Goal: Task Accomplishment & Management: Use online tool/utility

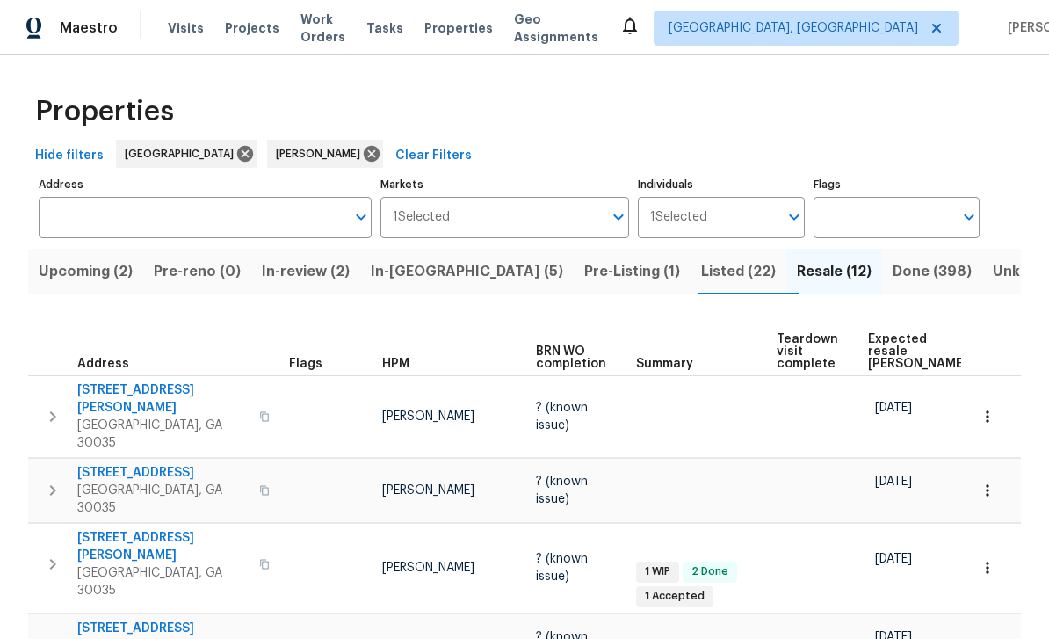
click at [334, 30] on span "Work Orders" at bounding box center [322, 28] width 45 height 35
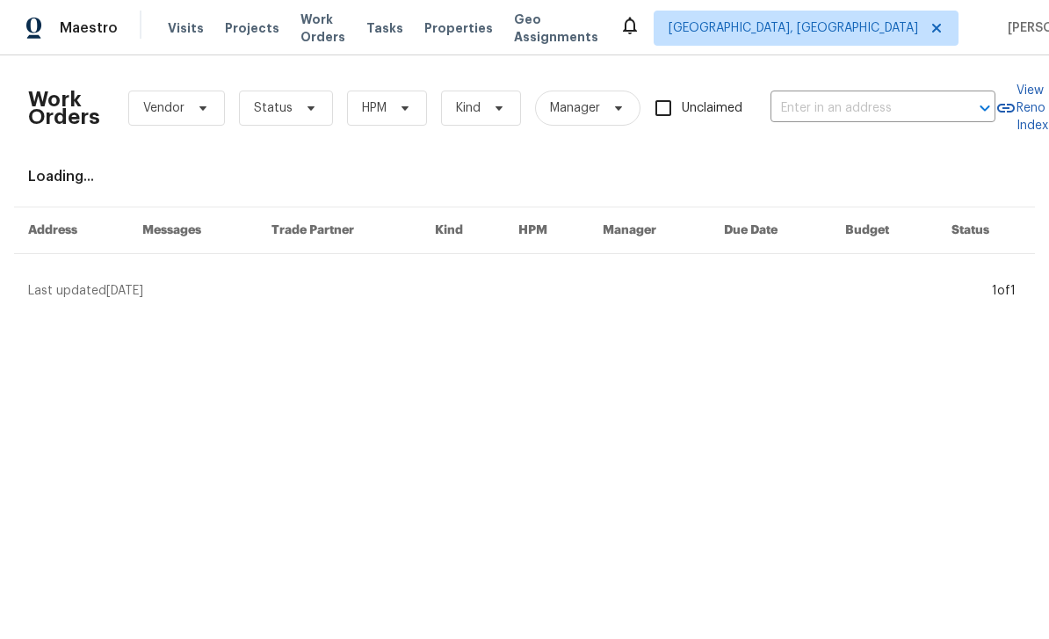
click at [822, 118] on input "text" at bounding box center [858, 108] width 176 height 27
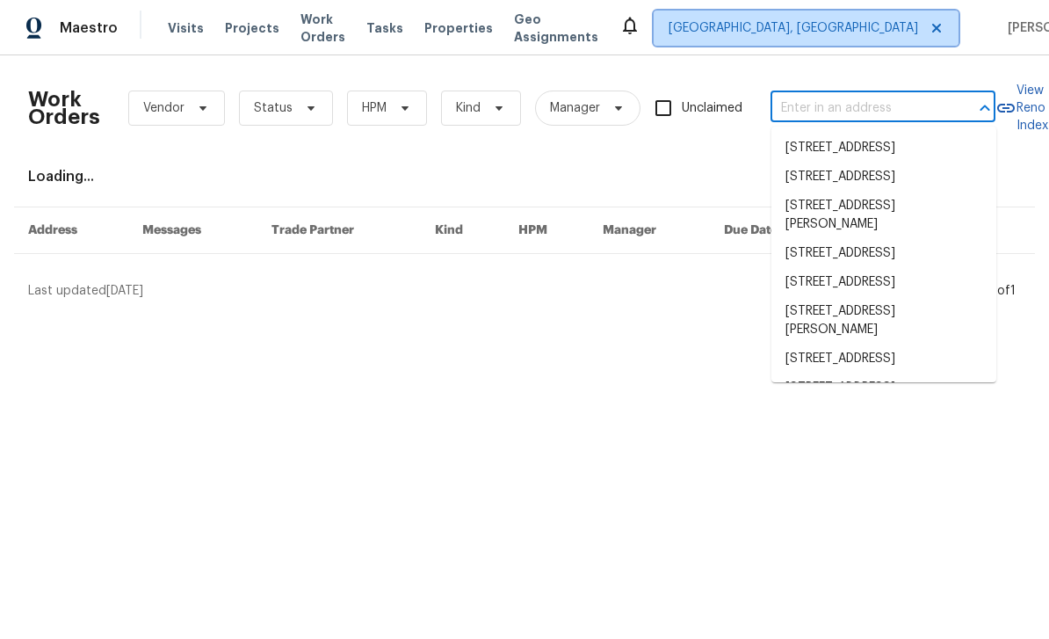
click at [832, 30] on span "Albuquerque, NM" at bounding box center [792, 28] width 249 height 18
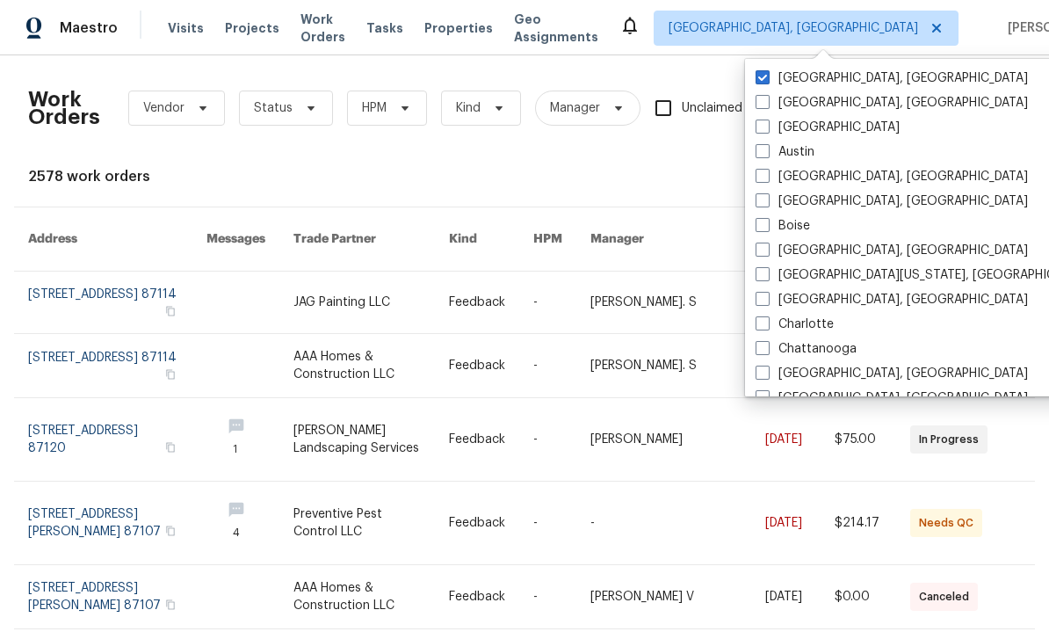
click at [767, 128] on span at bounding box center [762, 126] width 14 height 14
click at [767, 128] on input "[GEOGRAPHIC_DATA]" at bounding box center [760, 124] width 11 height 11
checkbox input "true"
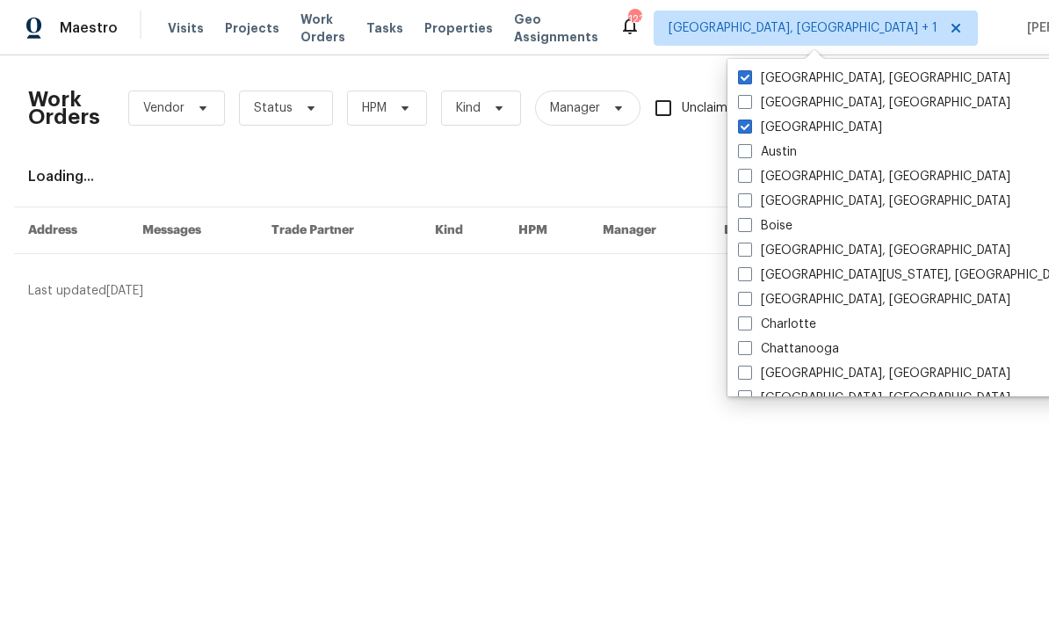
click at [806, 81] on label "Albuquerque, NM" at bounding box center [874, 78] width 272 height 18
click at [749, 81] on input "Albuquerque, NM" at bounding box center [743, 74] width 11 height 11
checkbox input "false"
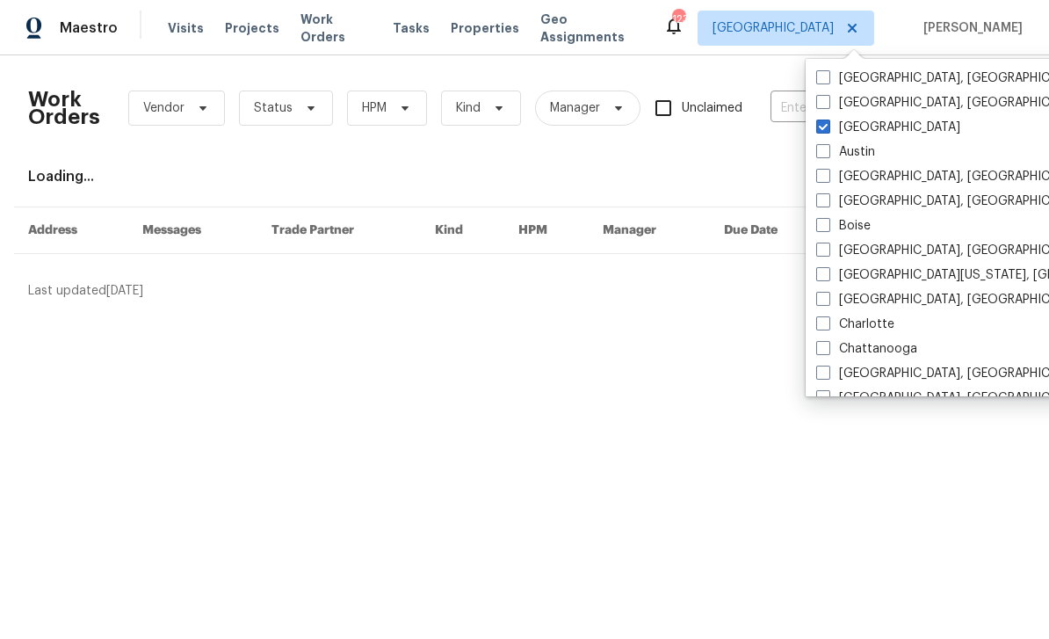
click at [780, 165] on div "Work Orders Vendor Status HPM Kind Manager Unclaimed ​ View Reno Index Loading.…" at bounding box center [524, 184] width 993 height 230
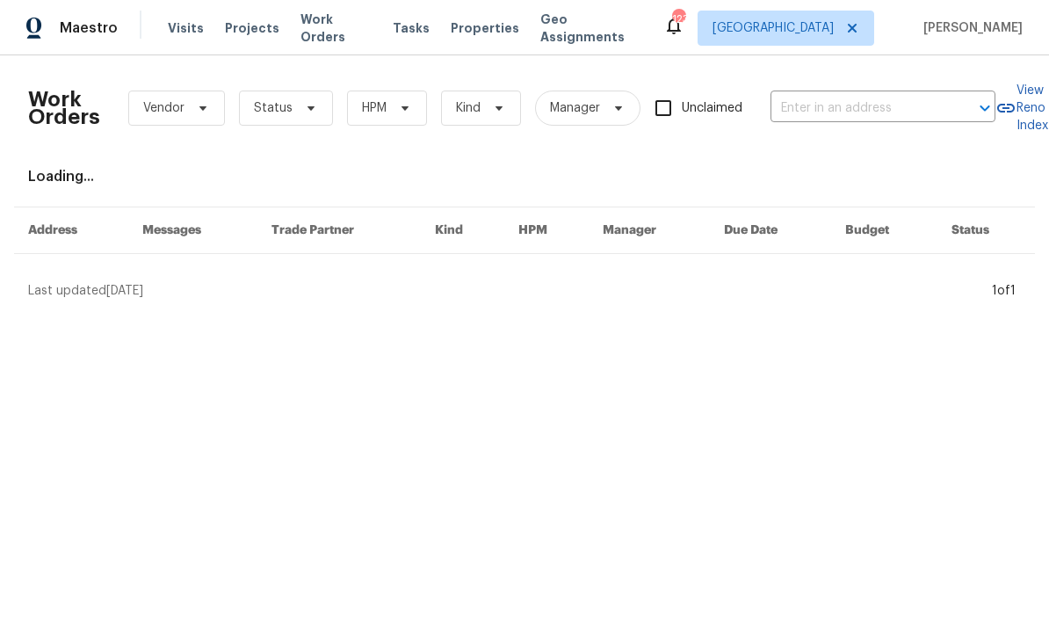
click at [832, 105] on input "text" at bounding box center [858, 108] width 176 height 27
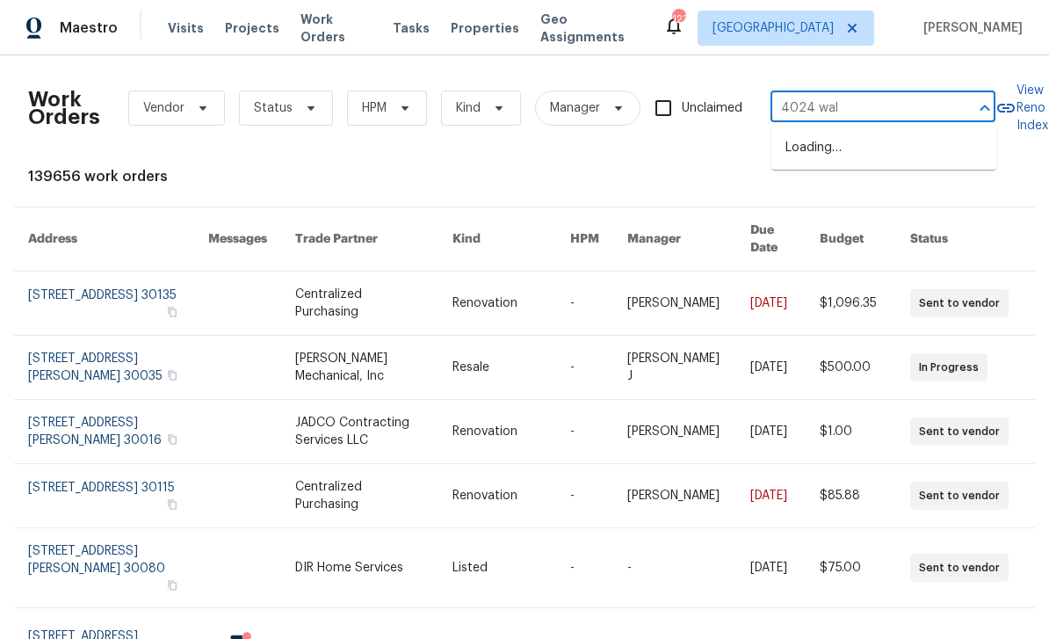
type input "4024 wald"
click at [892, 152] on li "[STREET_ADDRESS][PERSON_NAME]" at bounding box center [883, 157] width 225 height 47
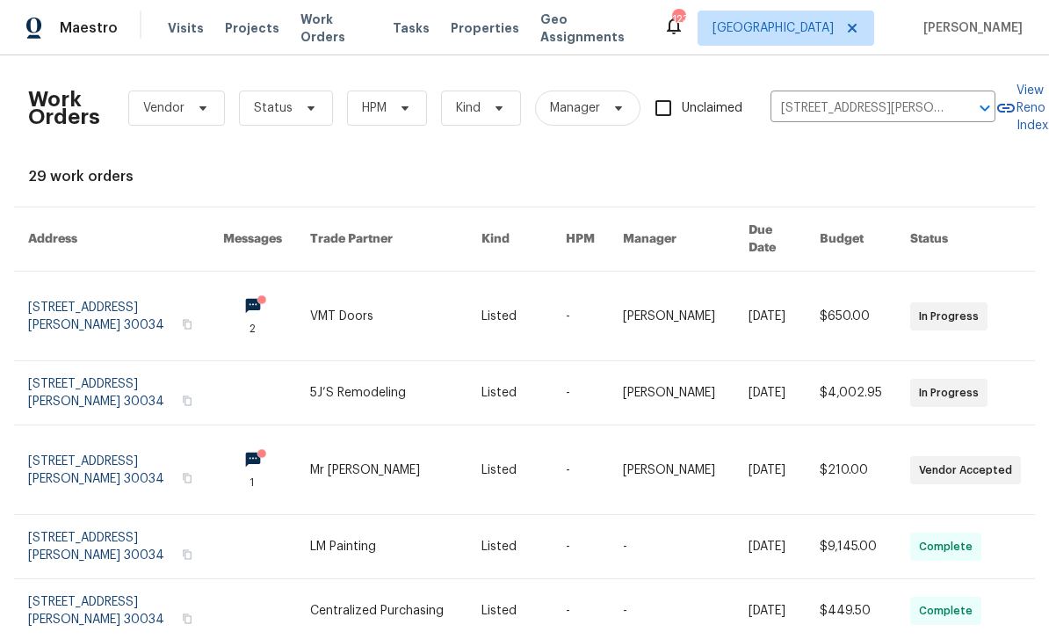
click at [278, 290] on link at bounding box center [266, 315] width 87 height 89
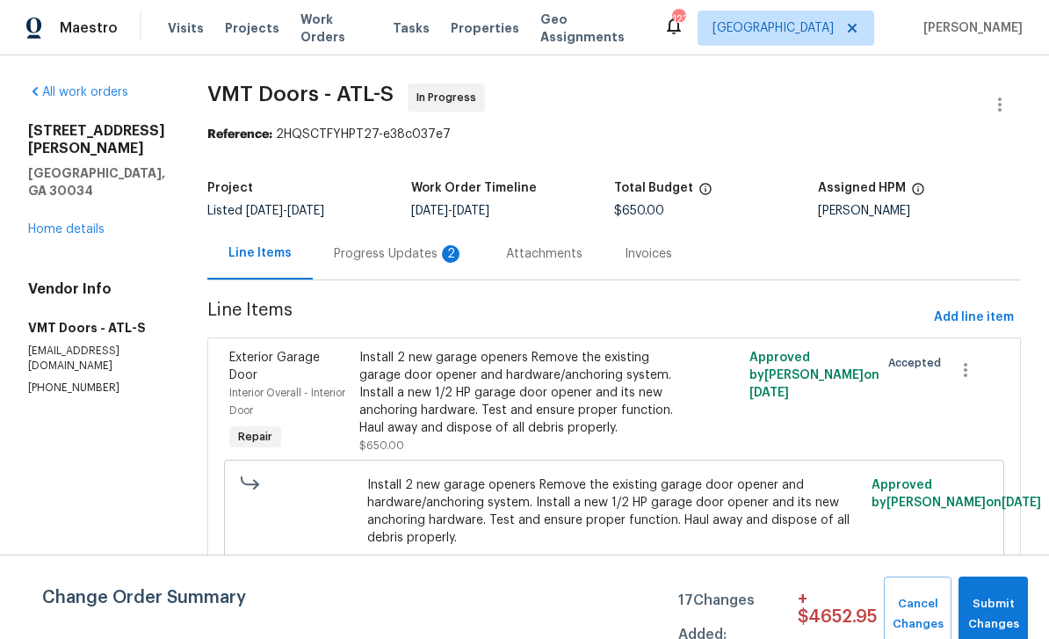
click at [442, 256] on div "2" at bounding box center [451, 254] width 18 height 18
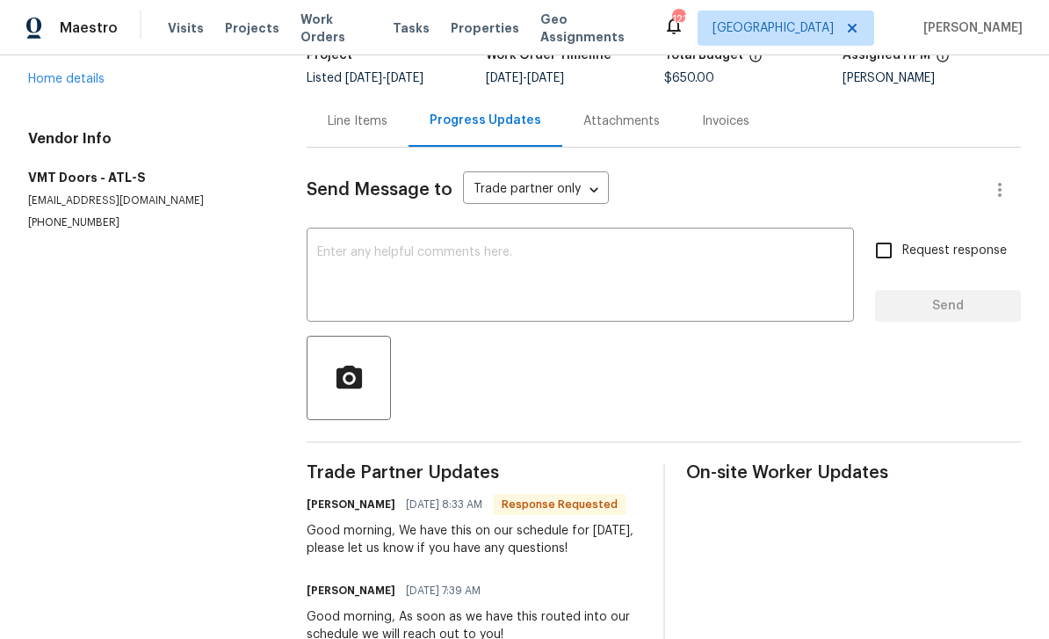
scroll to position [131, 0]
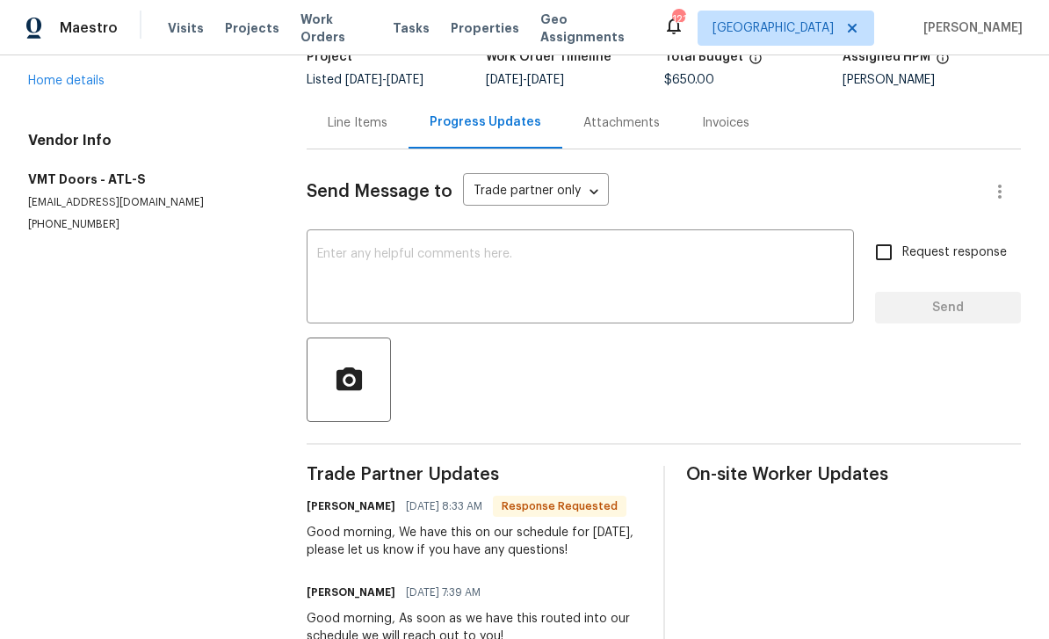
click at [764, 264] on textarea at bounding box center [580, 278] width 526 height 61
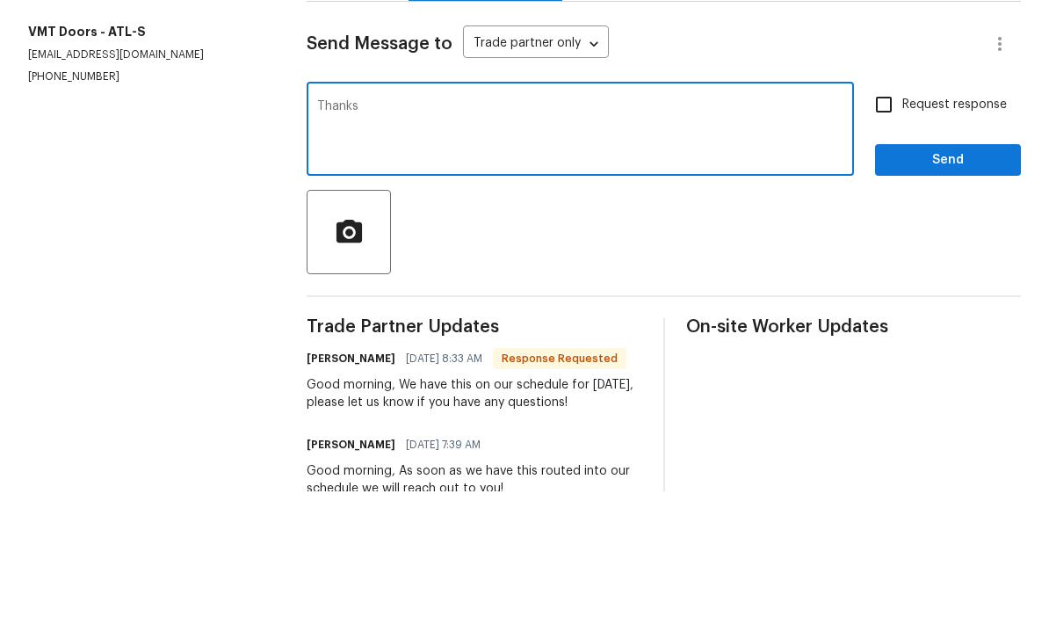
type textarea "Thanks"
click at [896, 234] on input "Request response" at bounding box center [883, 252] width 37 height 37
checkbox input "true"
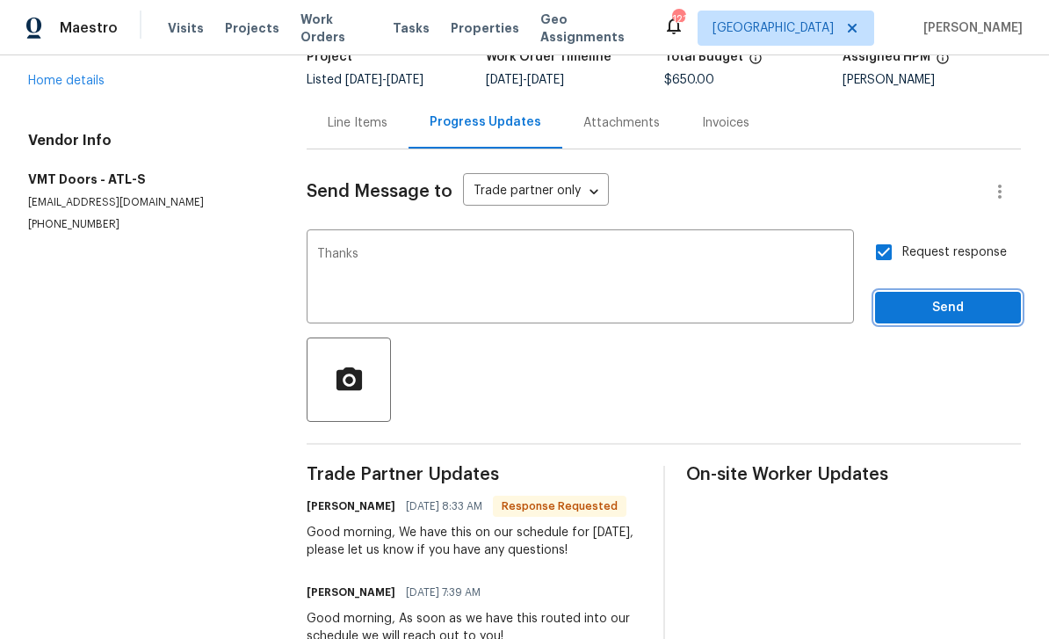
click at [961, 297] on span "Send" at bounding box center [948, 308] width 118 height 22
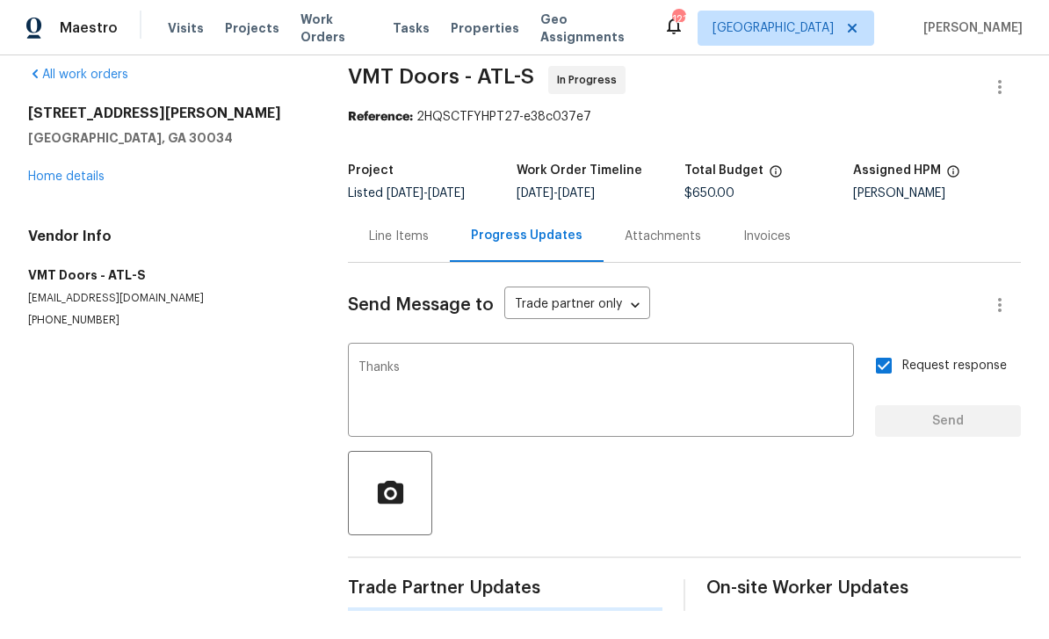
scroll to position [0, 0]
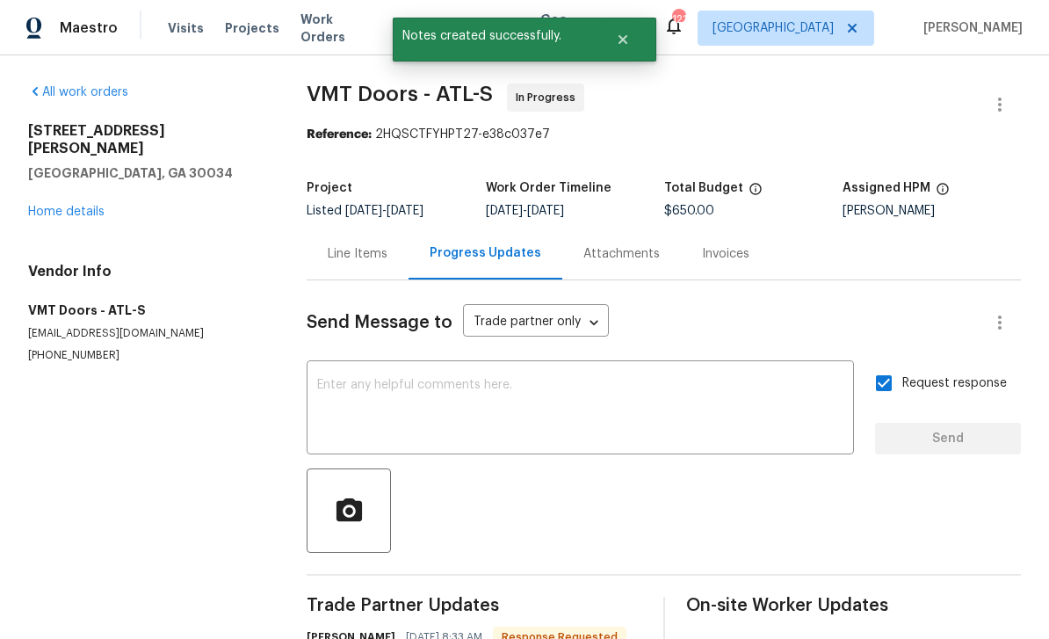
click at [58, 206] on link "Home details" at bounding box center [66, 212] width 76 height 12
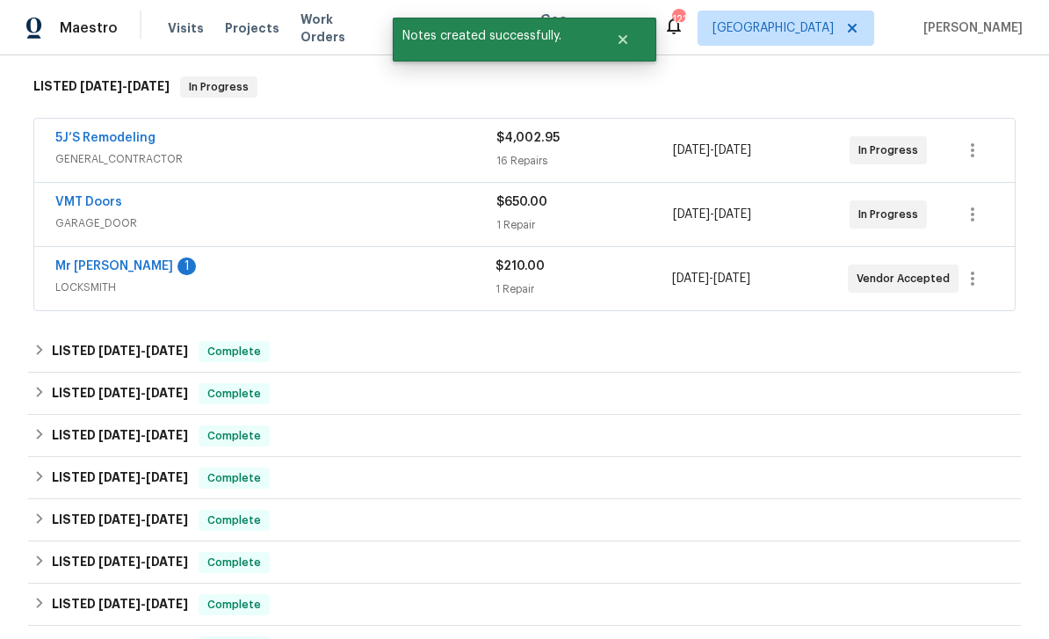
scroll to position [275, 0]
click at [87, 260] on link "Mr [PERSON_NAME]" at bounding box center [114, 265] width 118 height 12
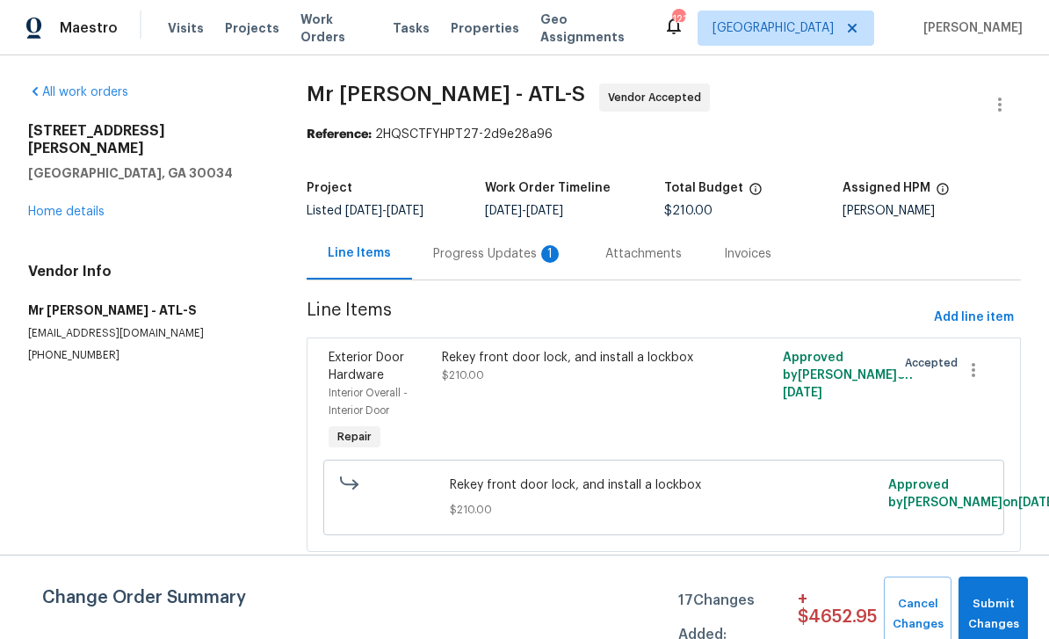
click at [530, 253] on div "Progress Updates 1" at bounding box center [498, 254] width 130 height 18
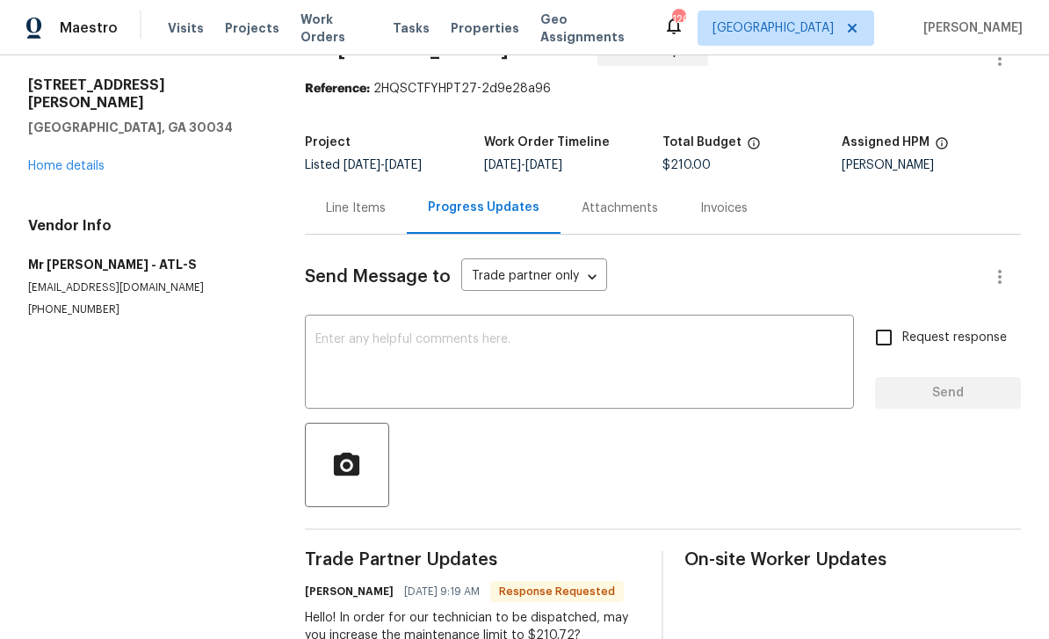
scroll to position [45, 0]
click at [371, 198] on div "Line Items" at bounding box center [356, 209] width 102 height 52
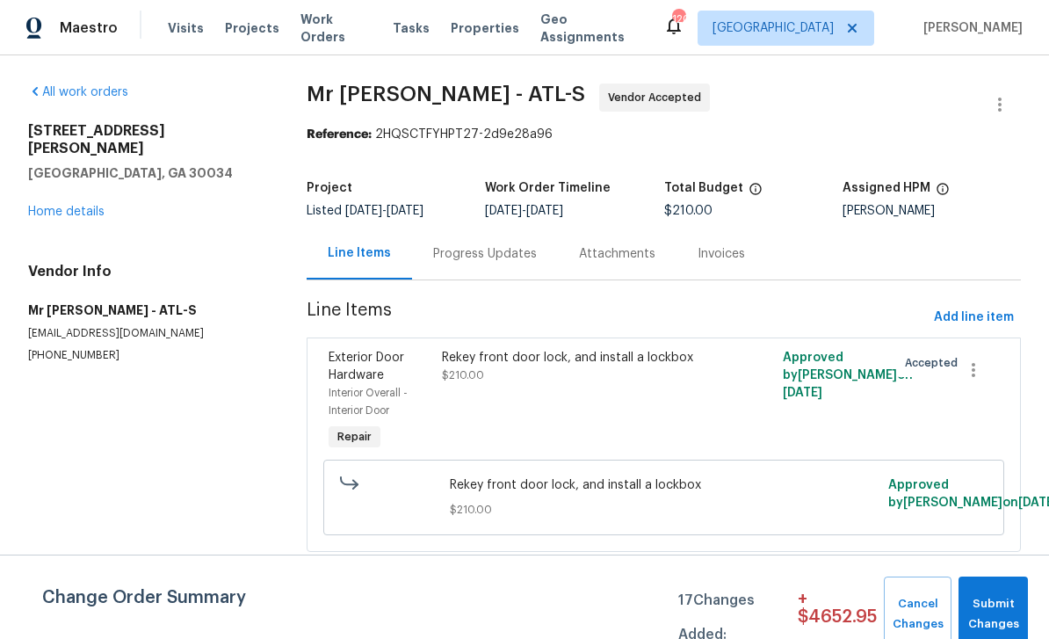
click at [624, 390] on div "Rekey front door lock, and install a lockbox $210.00" at bounding box center [579, 401] width 284 height 116
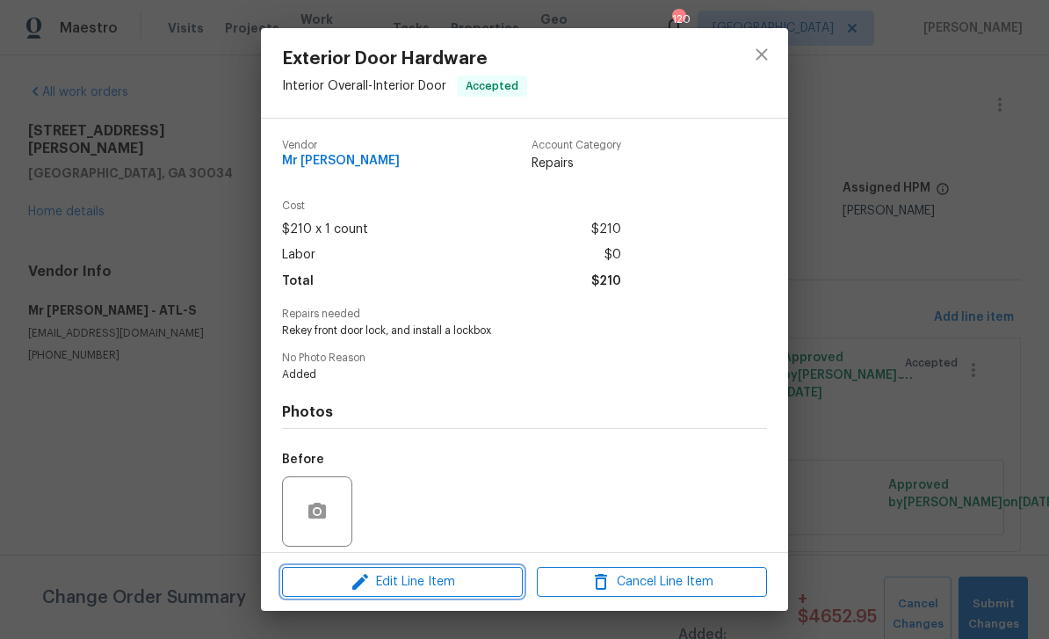
click at [466, 589] on span "Edit Line Item" at bounding box center [402, 582] width 230 height 22
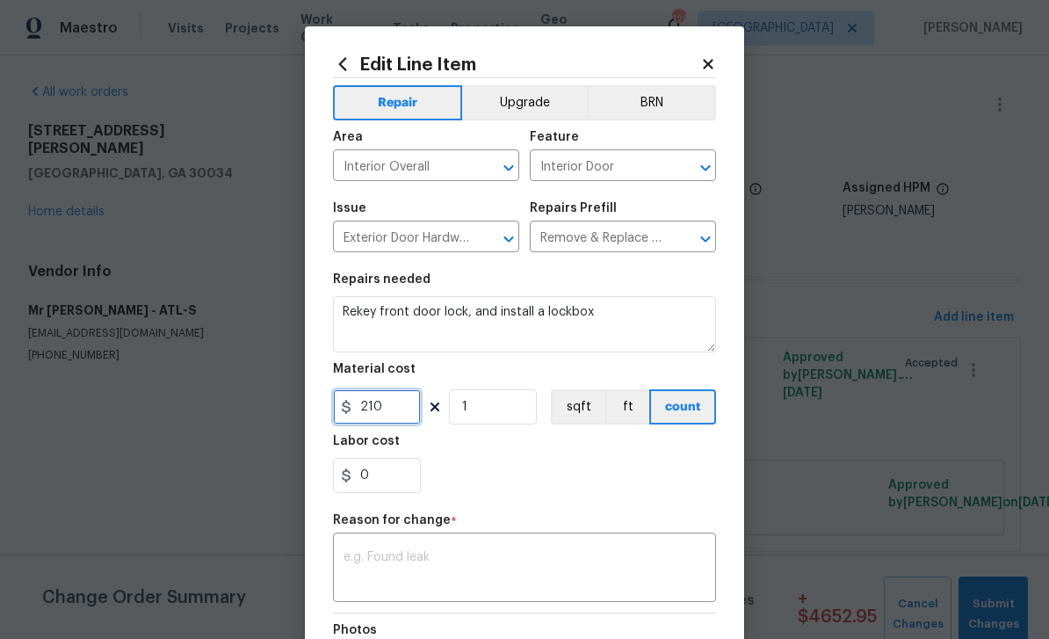
click at [409, 410] on input "210" at bounding box center [377, 406] width 88 height 35
type input "210.72"
click at [676, 560] on textarea at bounding box center [524, 569] width 362 height 37
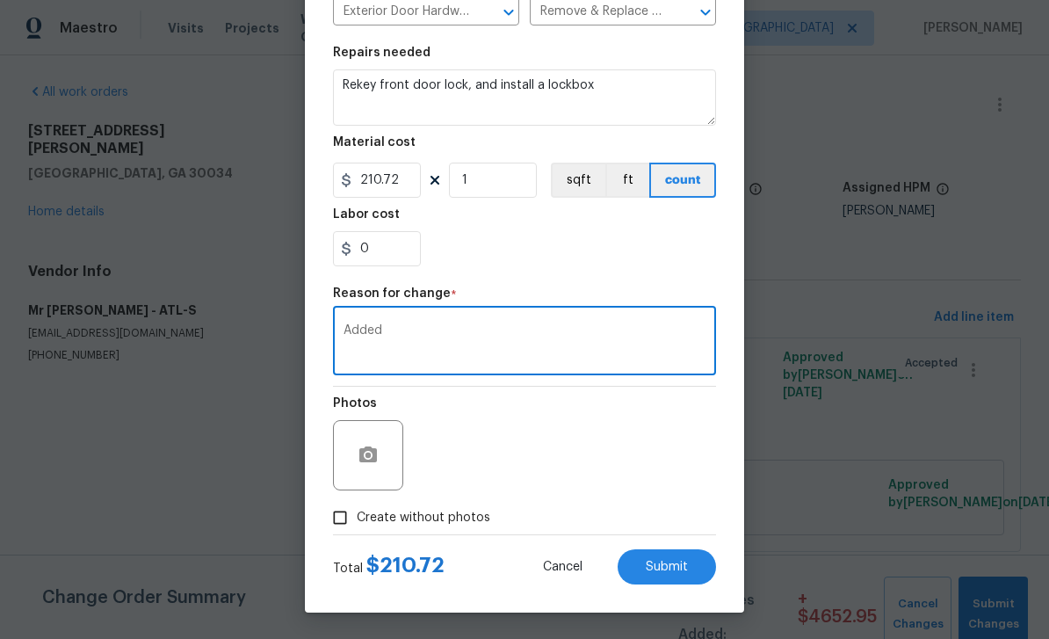
scroll to position [230, 0]
type textarea "Added"
click at [706, 570] on button "Submit" at bounding box center [667, 566] width 98 height 35
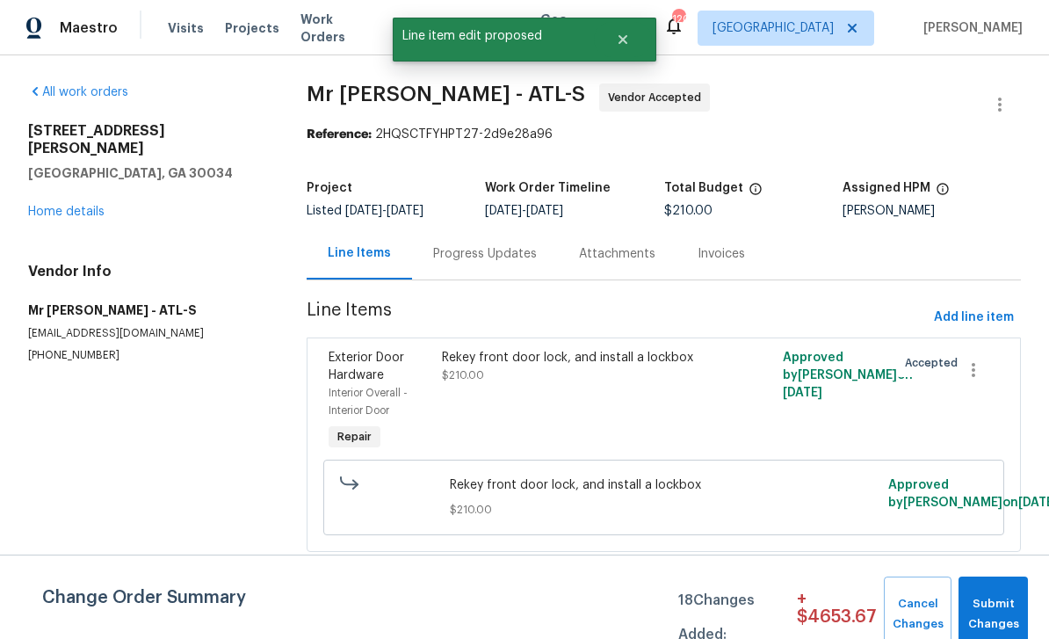
scroll to position [0, 0]
click at [1011, 605] on span "Submit Changes" at bounding box center [993, 614] width 52 height 40
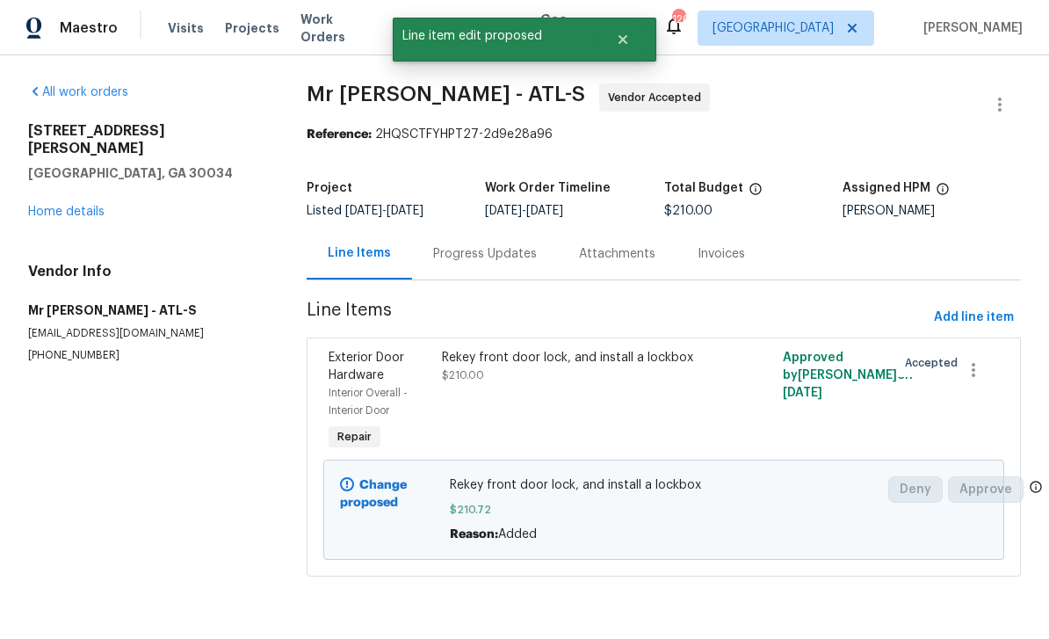
click at [58, 206] on link "Home details" at bounding box center [66, 212] width 76 height 12
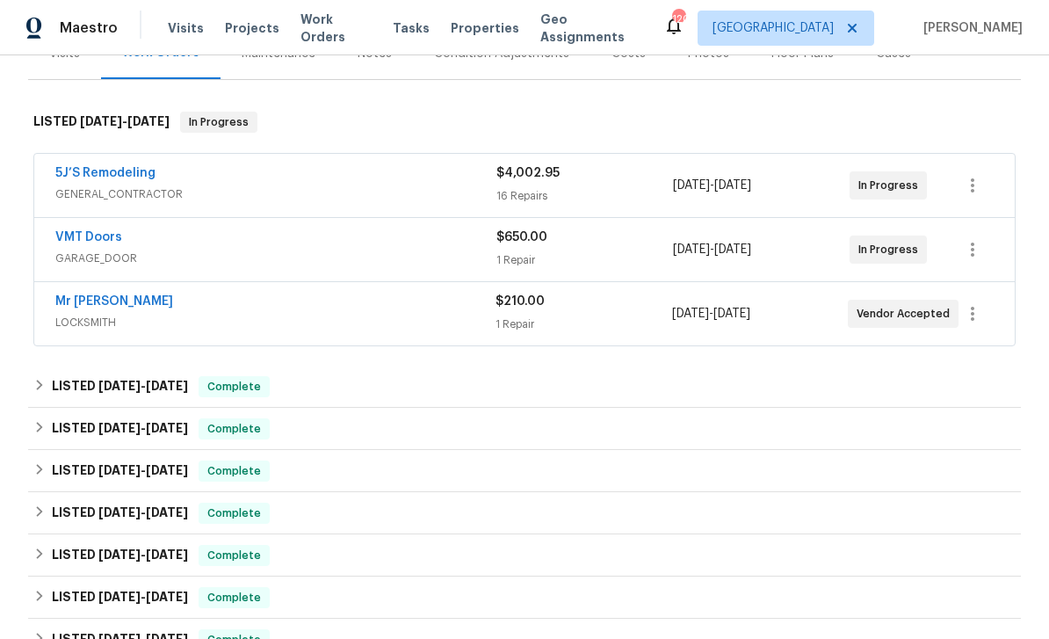
scroll to position [238, 0]
click at [82, 177] on link "5J’S Remodeling" at bounding box center [105, 174] width 100 height 12
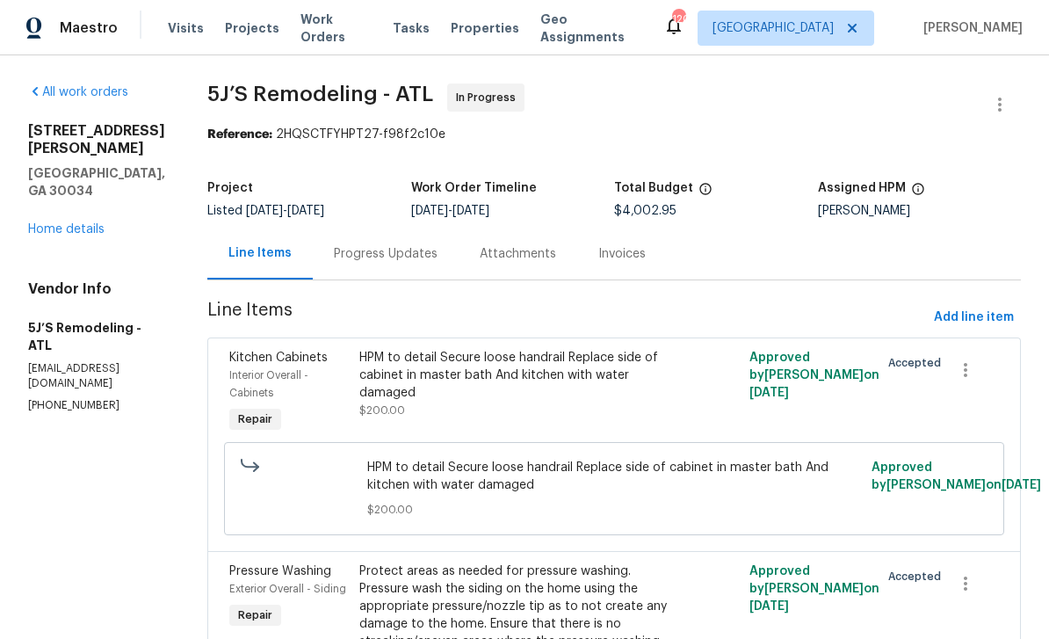
click at [69, 223] on link "Home details" at bounding box center [66, 229] width 76 height 12
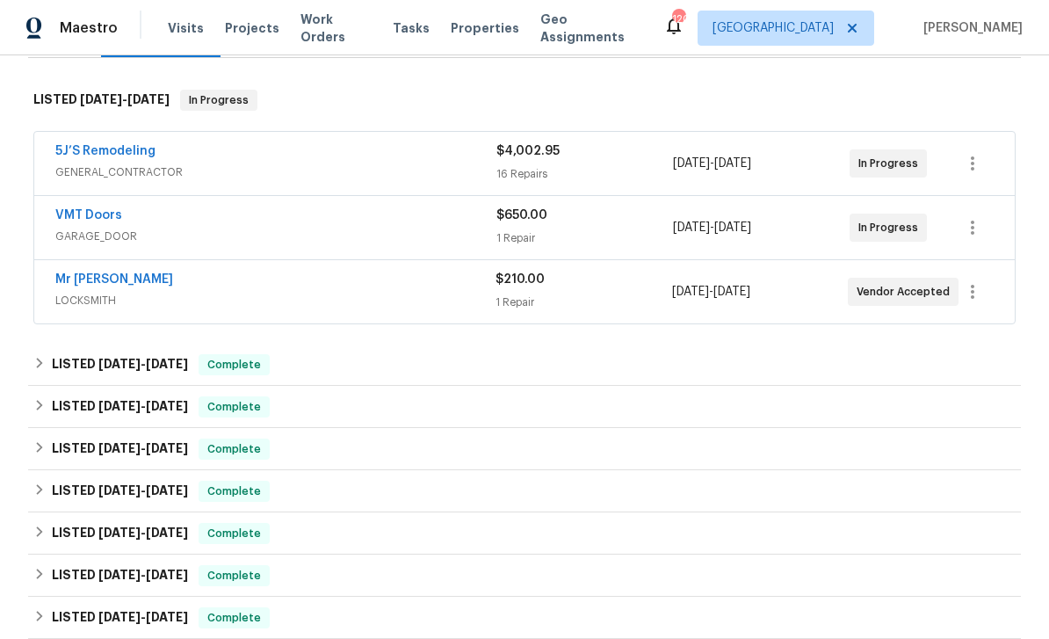
scroll to position [263, 0]
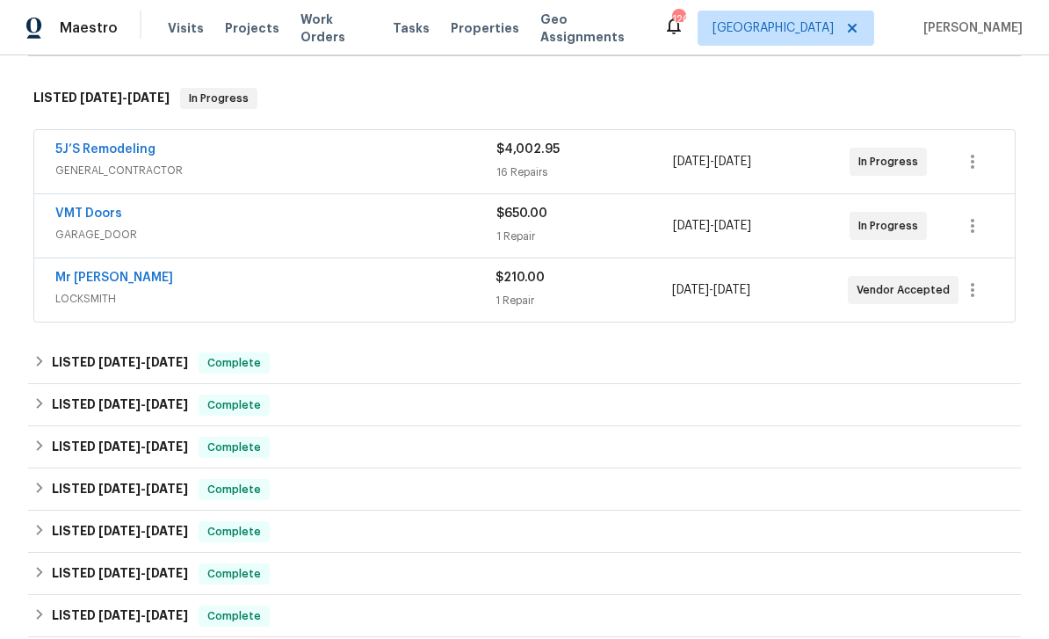
click at [96, 279] on link "Mr [PERSON_NAME]" at bounding box center [114, 277] width 118 height 12
